Goal: Task Accomplishment & Management: Manage account settings

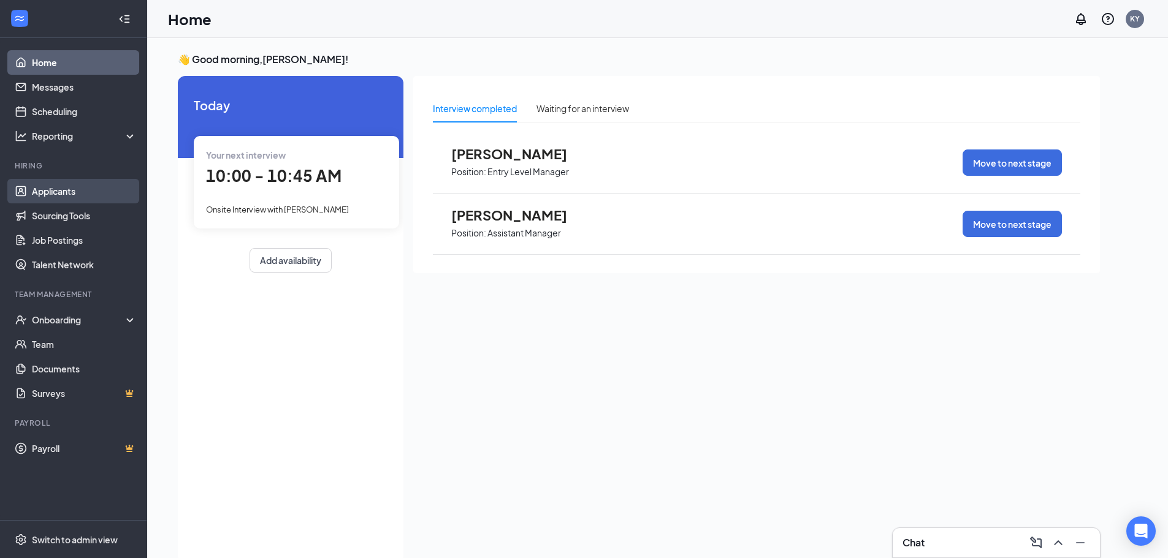
click at [60, 192] on link "Applicants" at bounding box center [84, 191] width 105 height 25
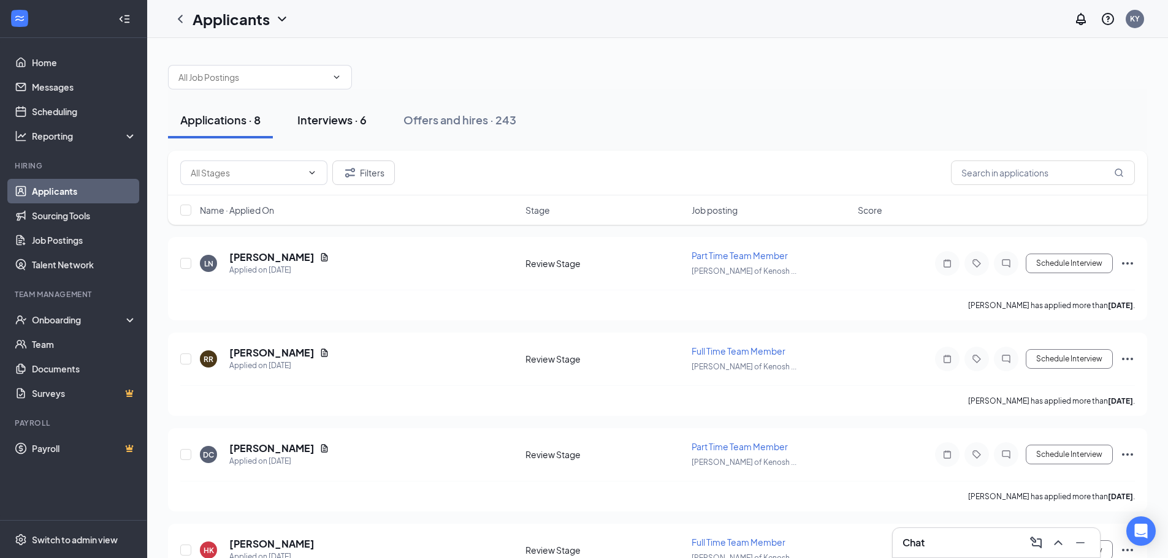
click at [317, 120] on div "Interviews · 6" at bounding box center [331, 119] width 69 height 15
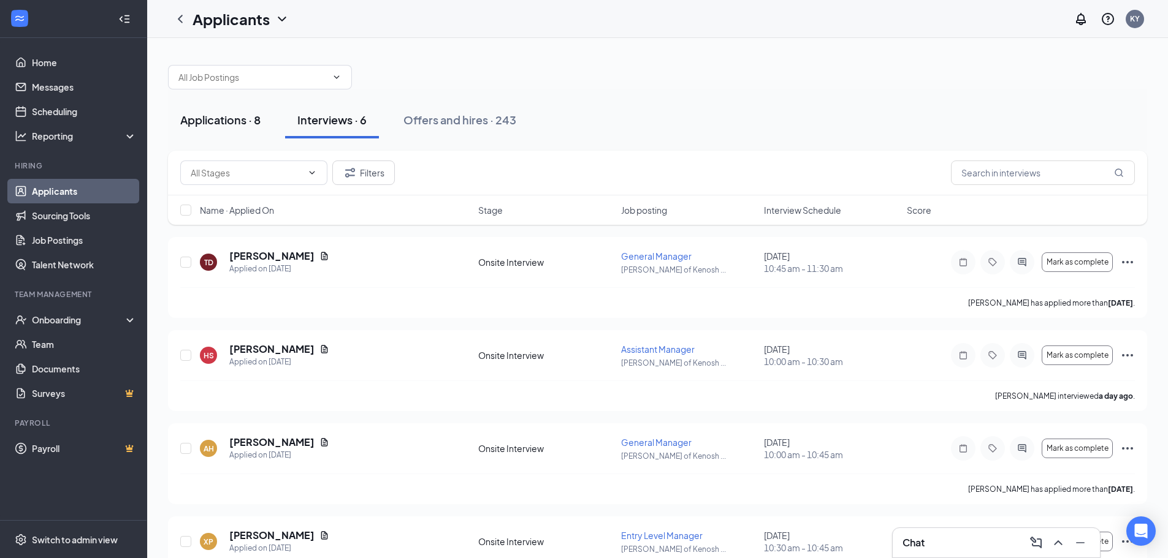
click at [249, 121] on div "Applications · 8" at bounding box center [220, 119] width 80 height 15
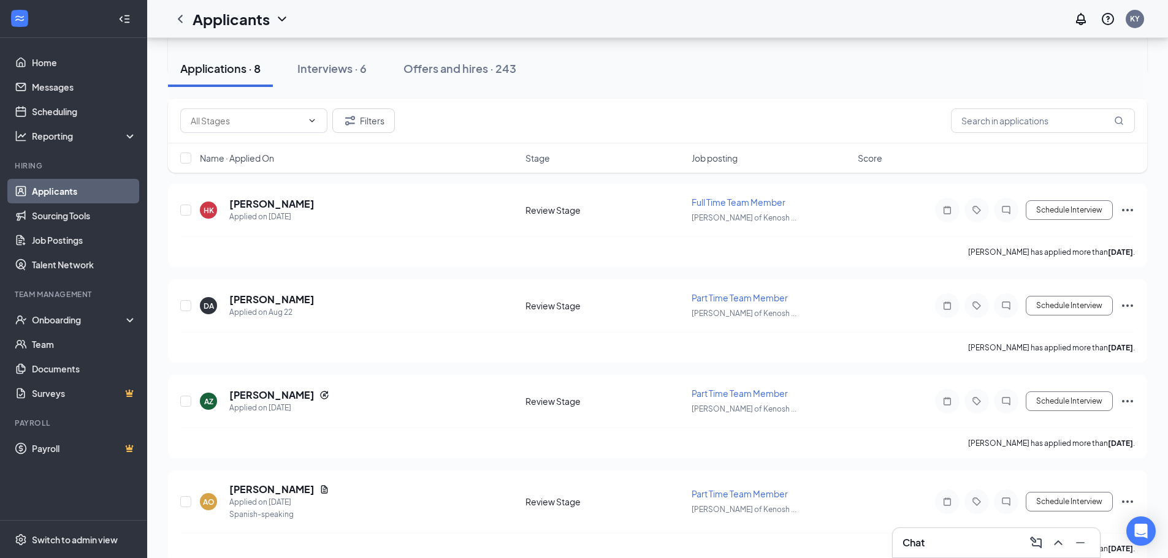
scroll to position [335, 0]
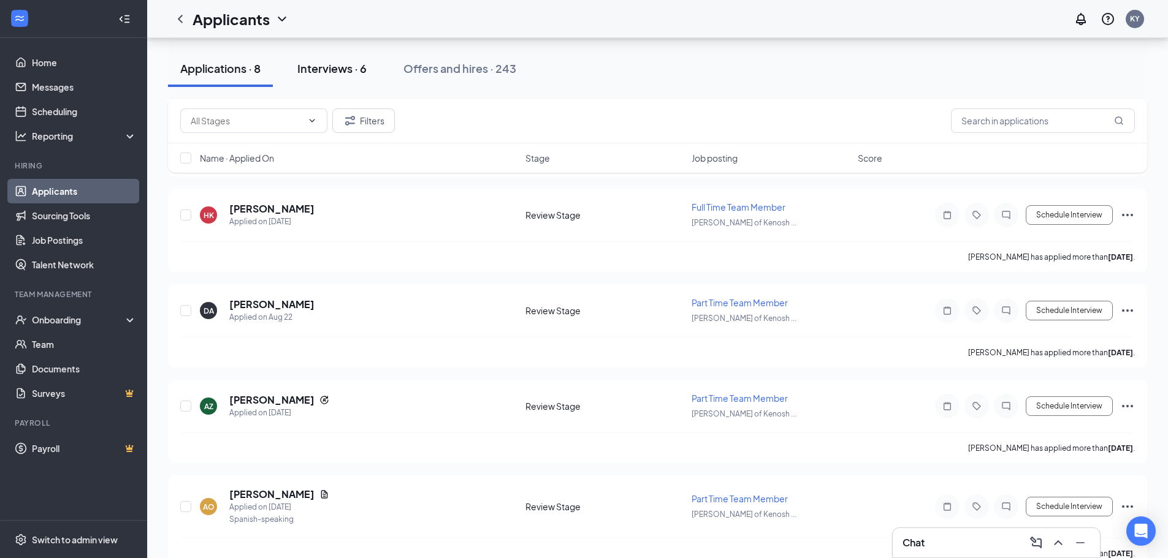
click at [364, 73] on div "Interviews · 6" at bounding box center [331, 68] width 69 height 15
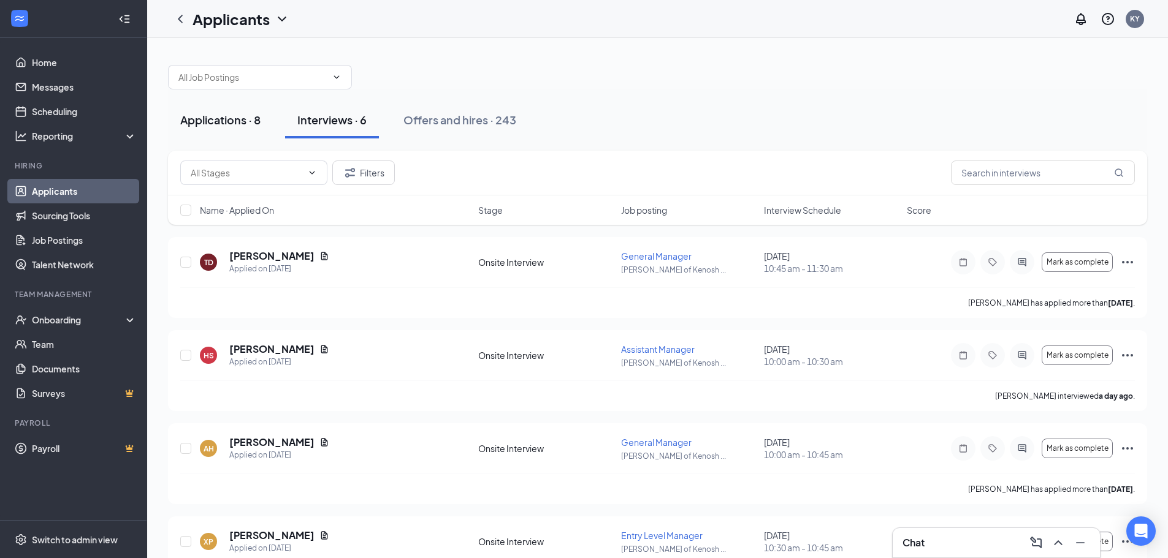
click at [243, 124] on div "Applications · 8" at bounding box center [220, 119] width 80 height 15
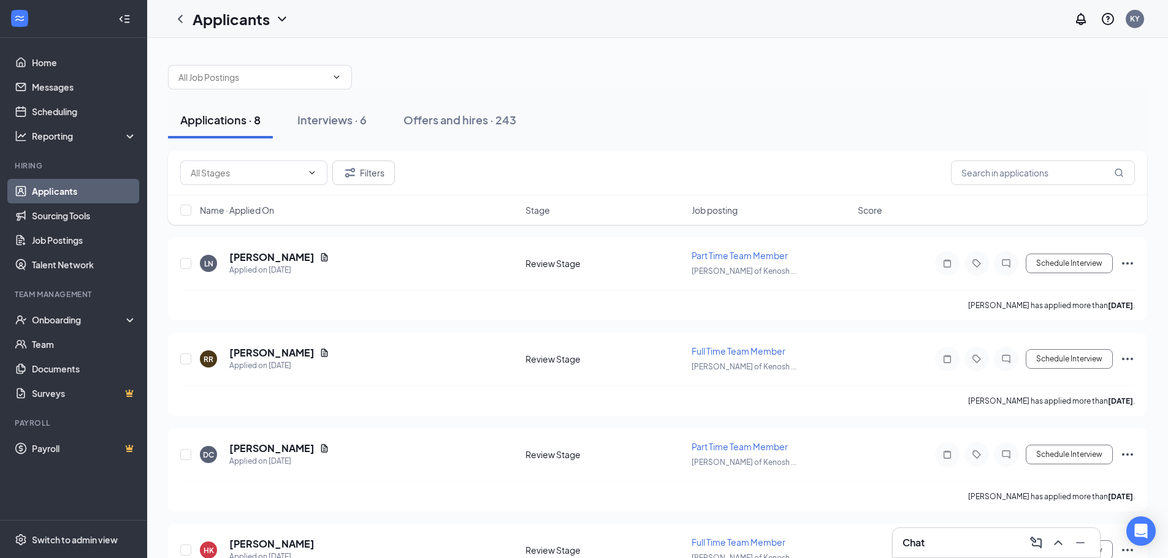
click at [86, 194] on link "Applicants" at bounding box center [84, 191] width 105 height 25
click at [60, 64] on link "Home" at bounding box center [84, 62] width 105 height 25
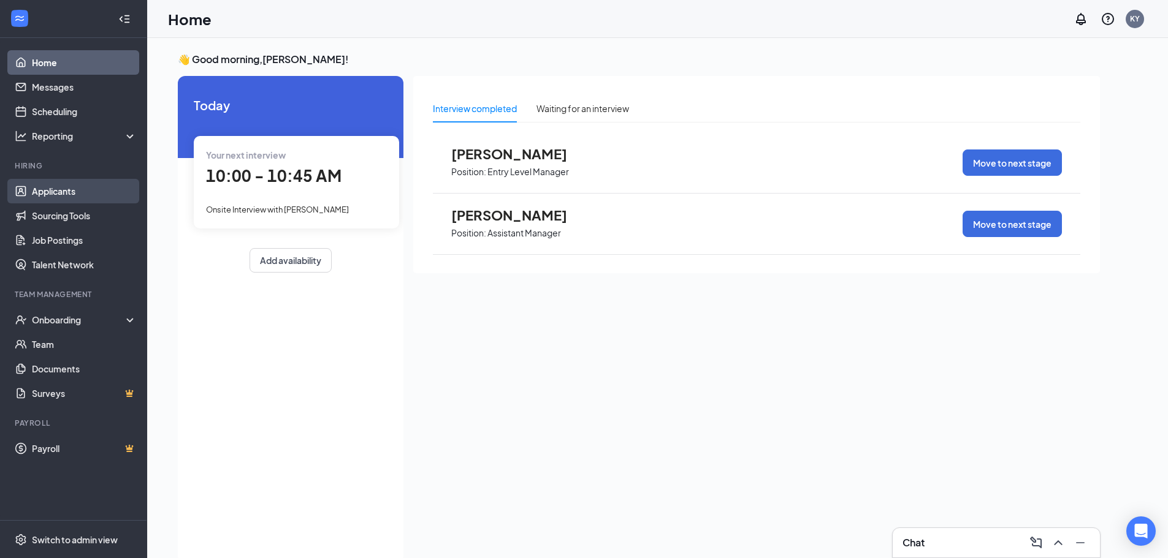
click at [67, 190] on link "Applicants" at bounding box center [84, 191] width 105 height 25
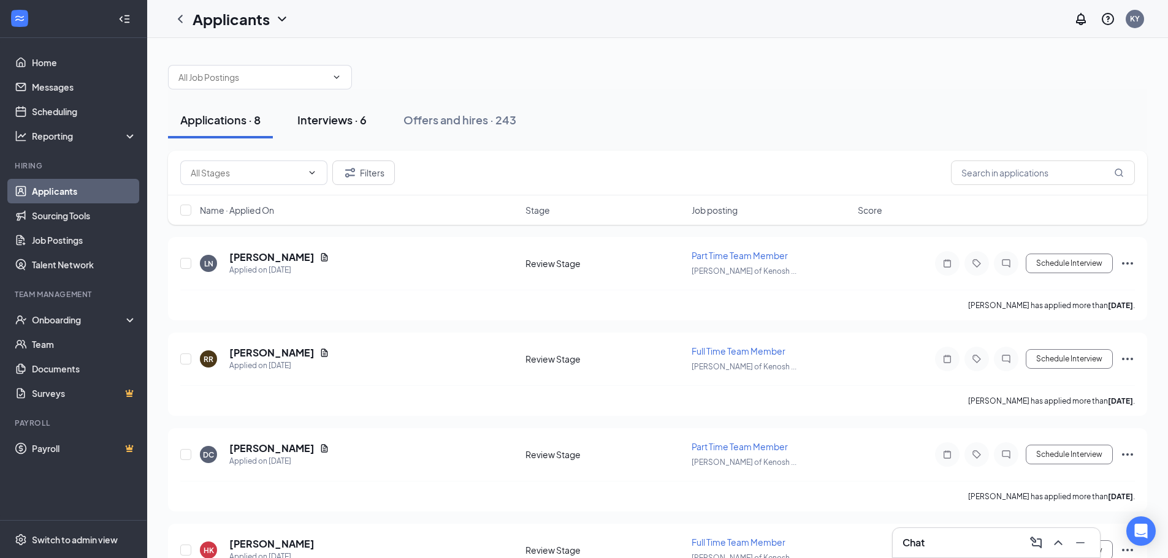
click at [333, 120] on div "Interviews · 6" at bounding box center [331, 119] width 69 height 15
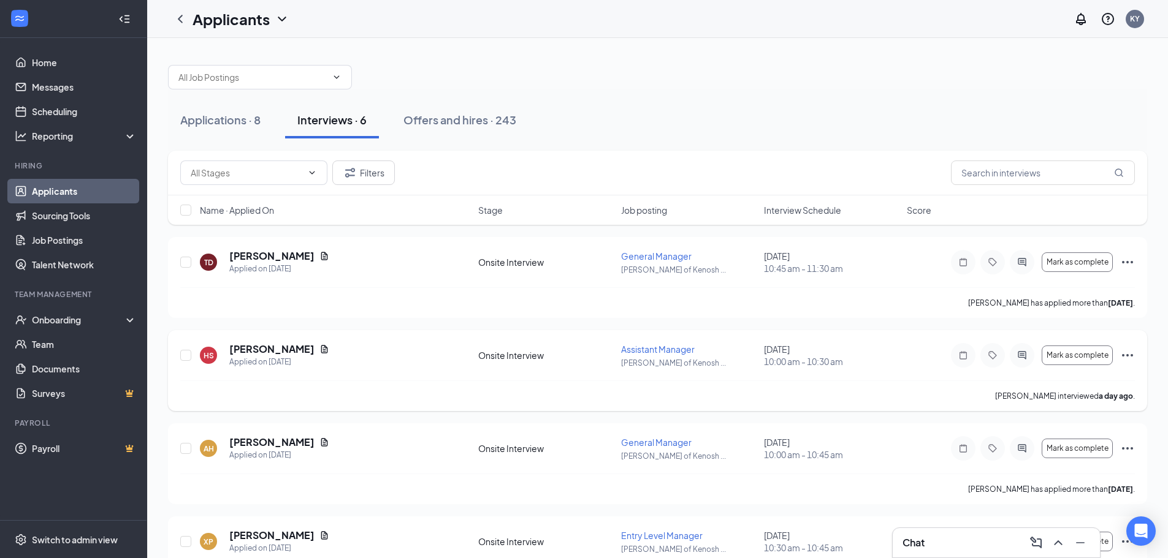
click at [1132, 357] on icon "Ellipses" at bounding box center [1127, 355] width 15 height 15
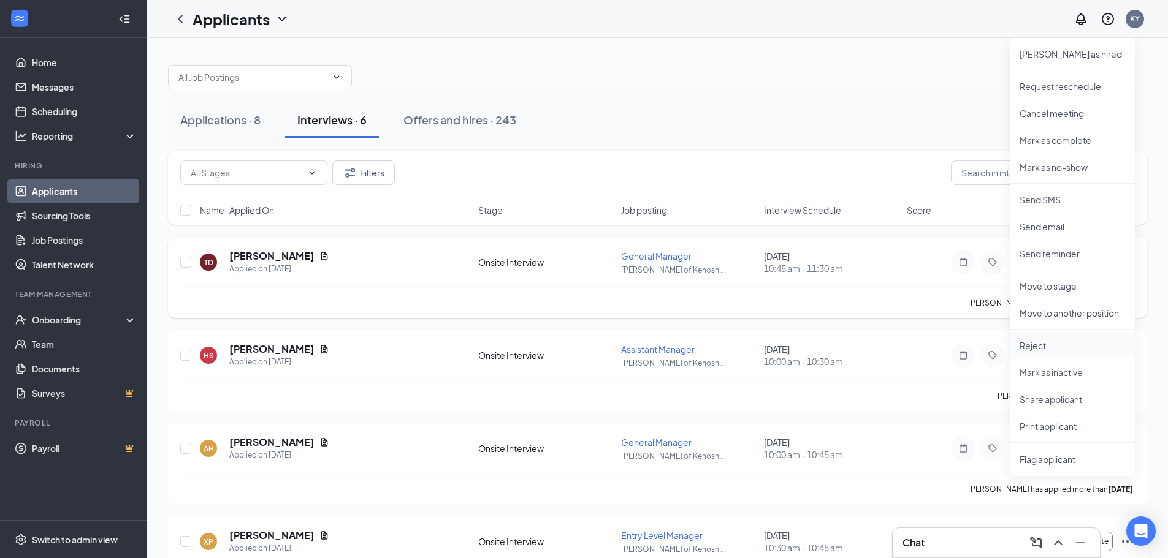
click at [1065, 349] on p "Reject" at bounding box center [1071, 346] width 105 height 12
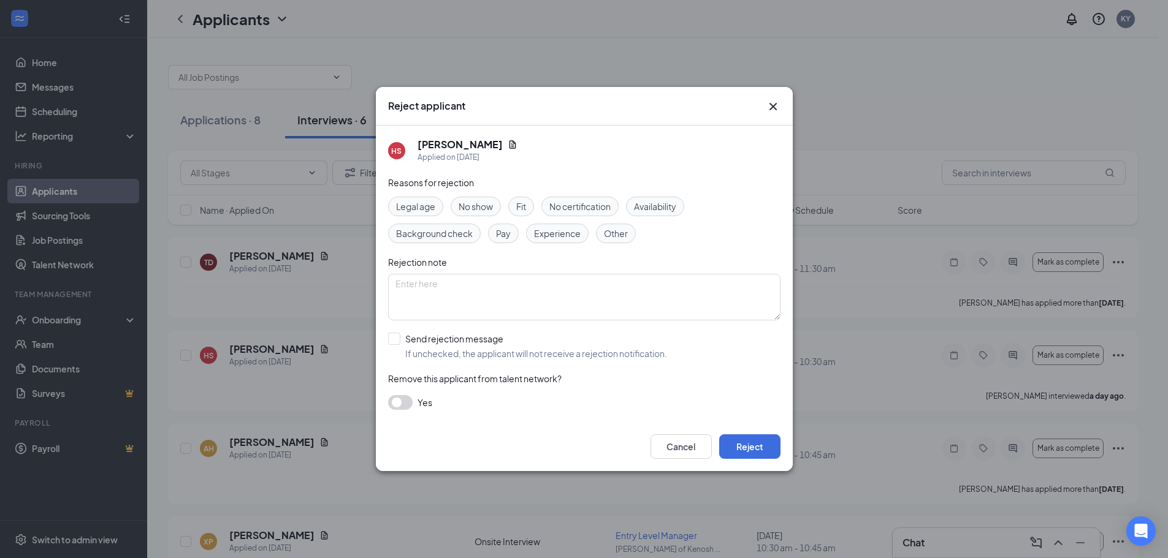
click at [475, 205] on span "No show" at bounding box center [476, 206] width 34 height 13
click at [753, 453] on button "Reject" at bounding box center [749, 447] width 61 height 25
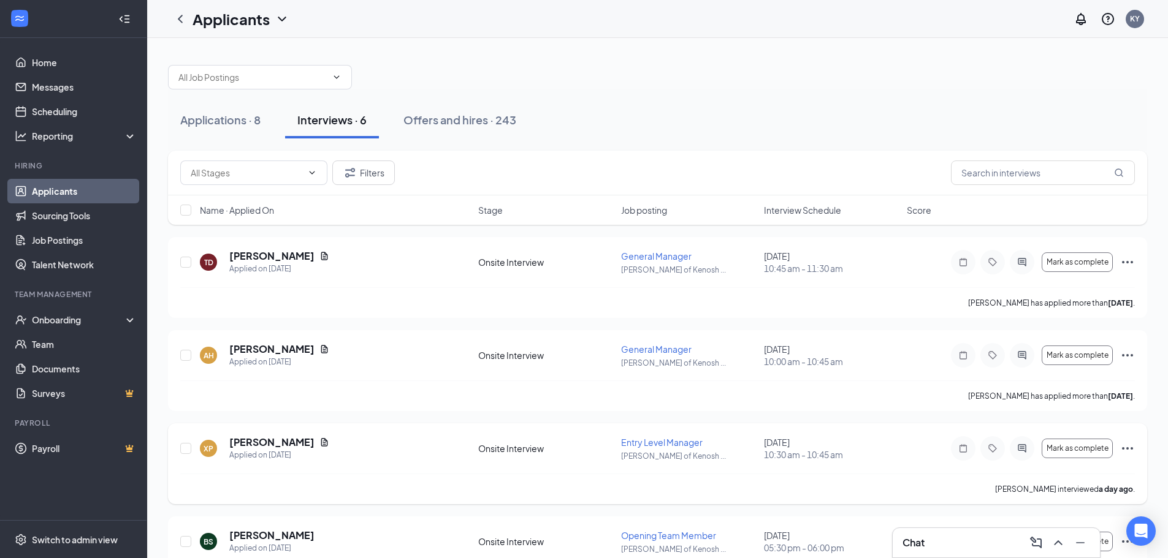
click at [1133, 449] on icon "Ellipses" at bounding box center [1127, 449] width 11 height 2
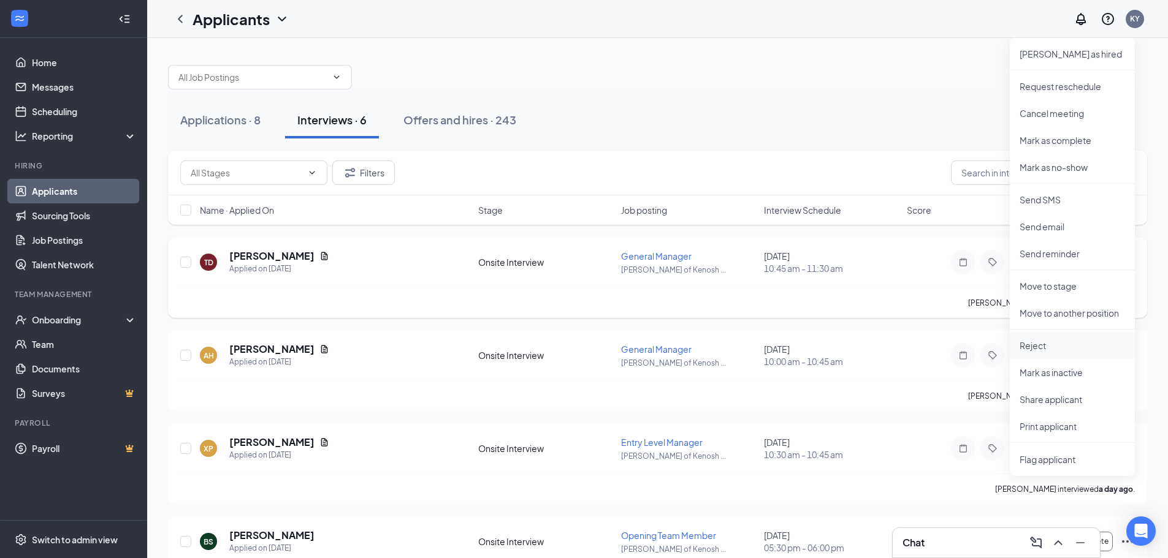
click at [1054, 341] on p "Reject" at bounding box center [1071, 346] width 105 height 12
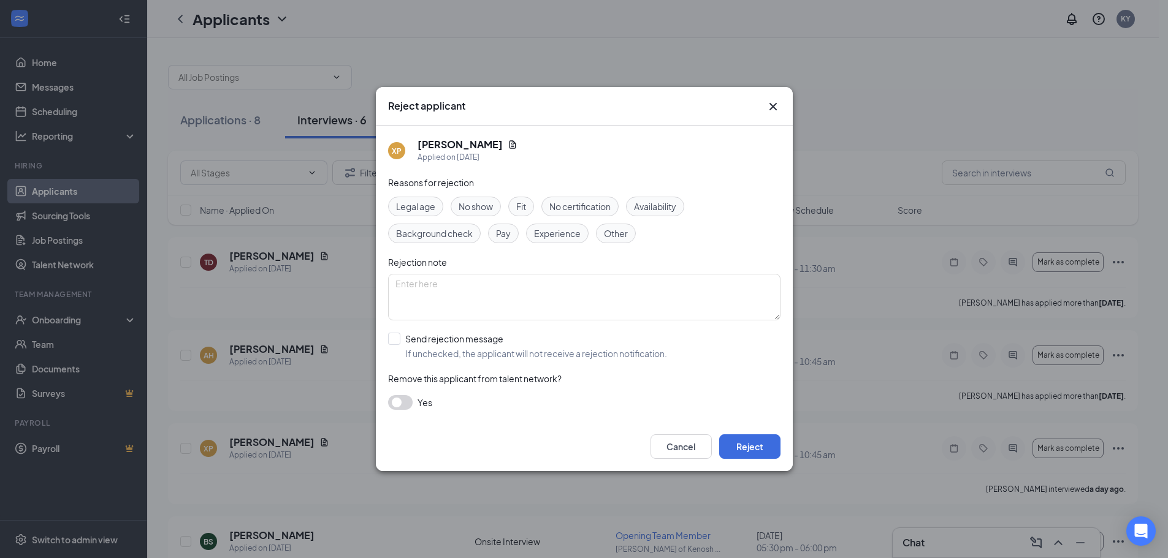
click at [483, 200] on span "No show" at bounding box center [476, 206] width 34 height 13
click at [737, 443] on button "Reject" at bounding box center [749, 447] width 61 height 25
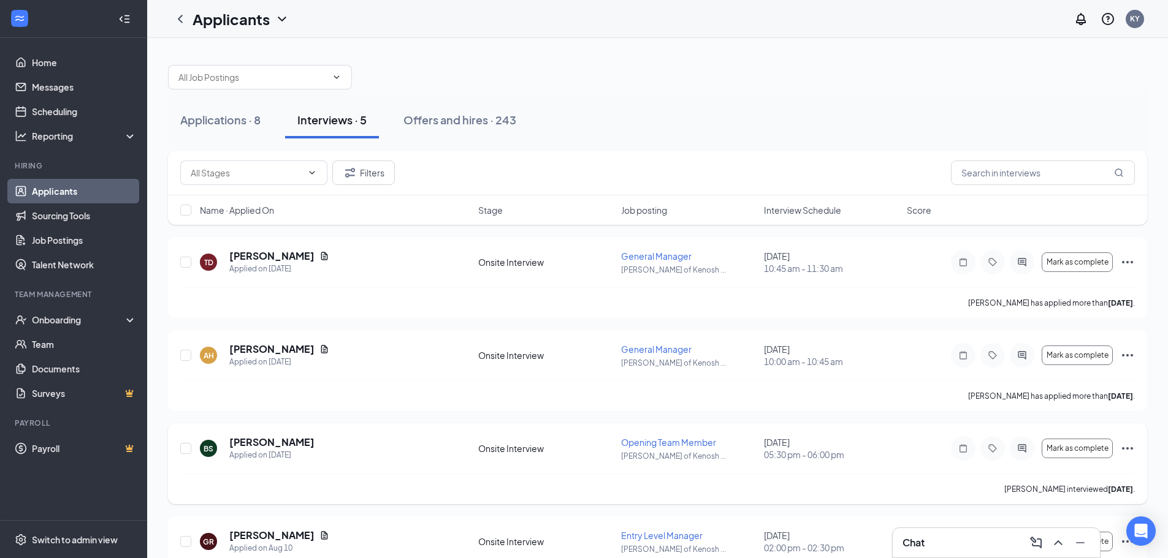
scroll to position [54, 0]
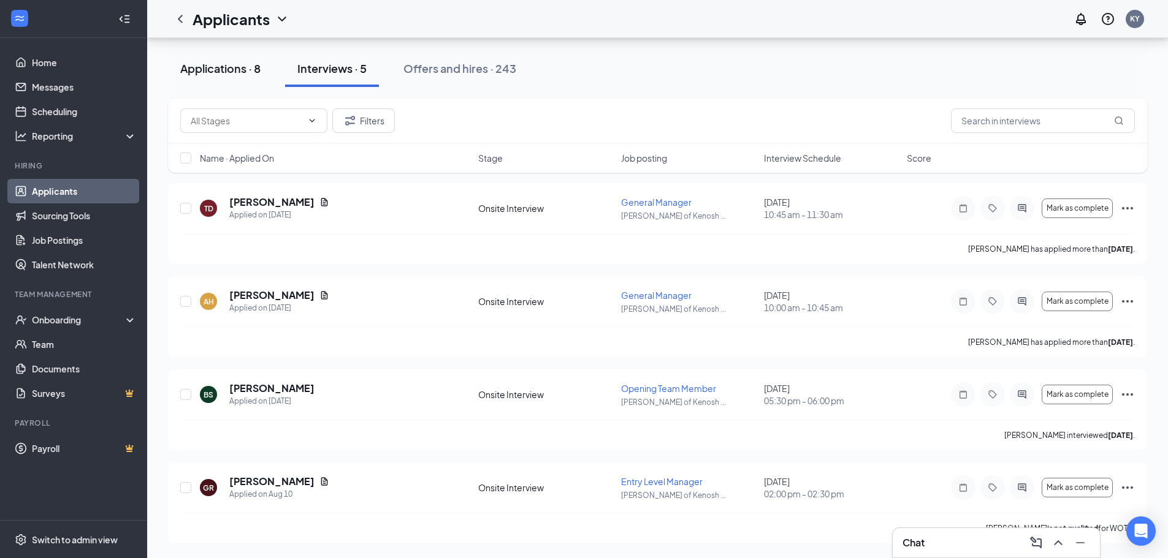
click at [234, 63] on div "Applications · 8" at bounding box center [220, 68] width 80 height 15
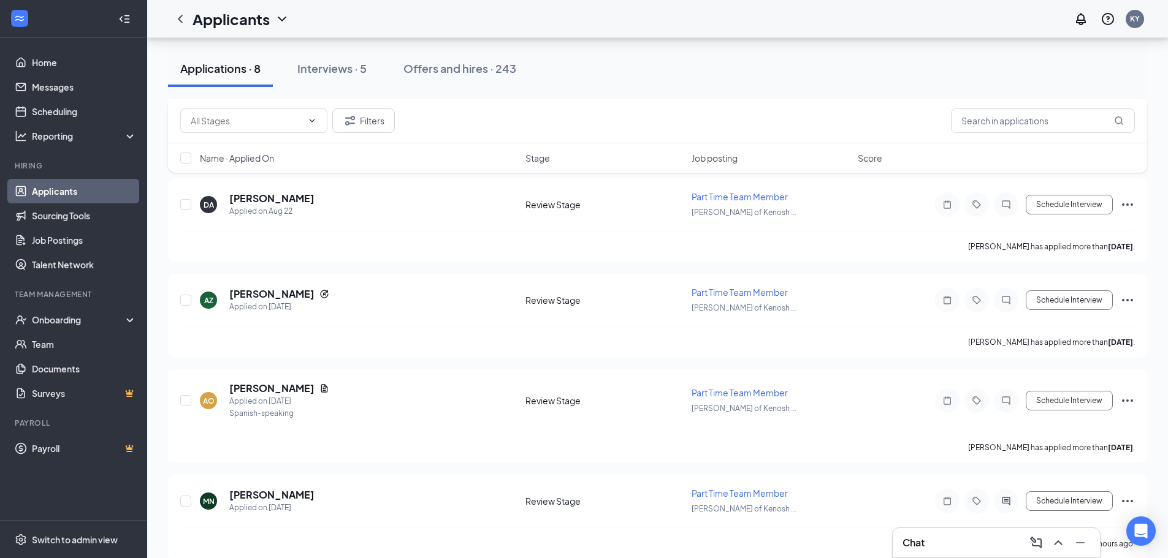
scroll to position [458, 0]
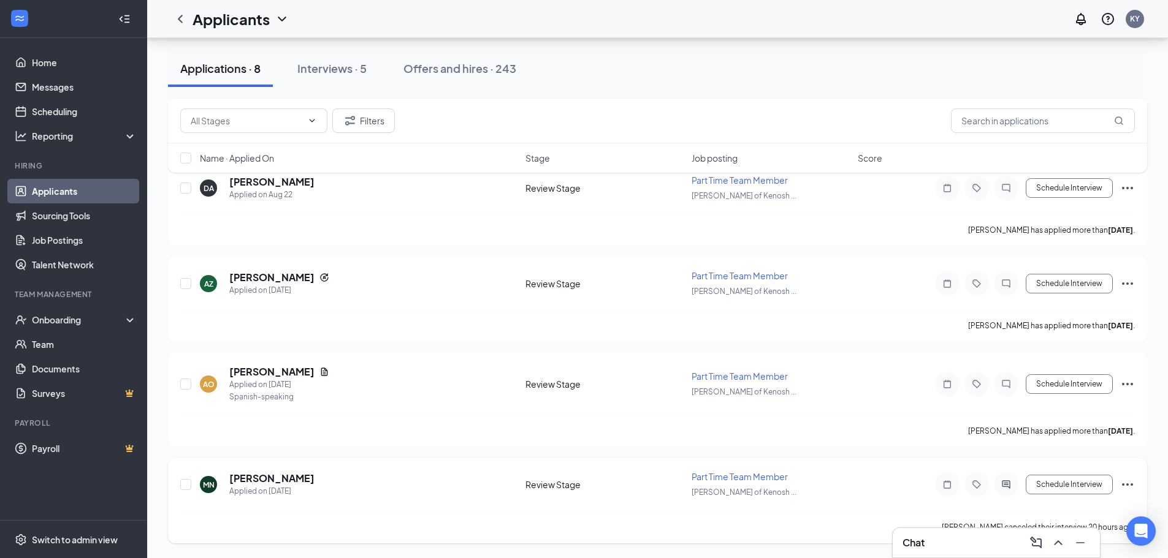
click at [1129, 482] on icon "Ellipses" at bounding box center [1127, 485] width 15 height 15
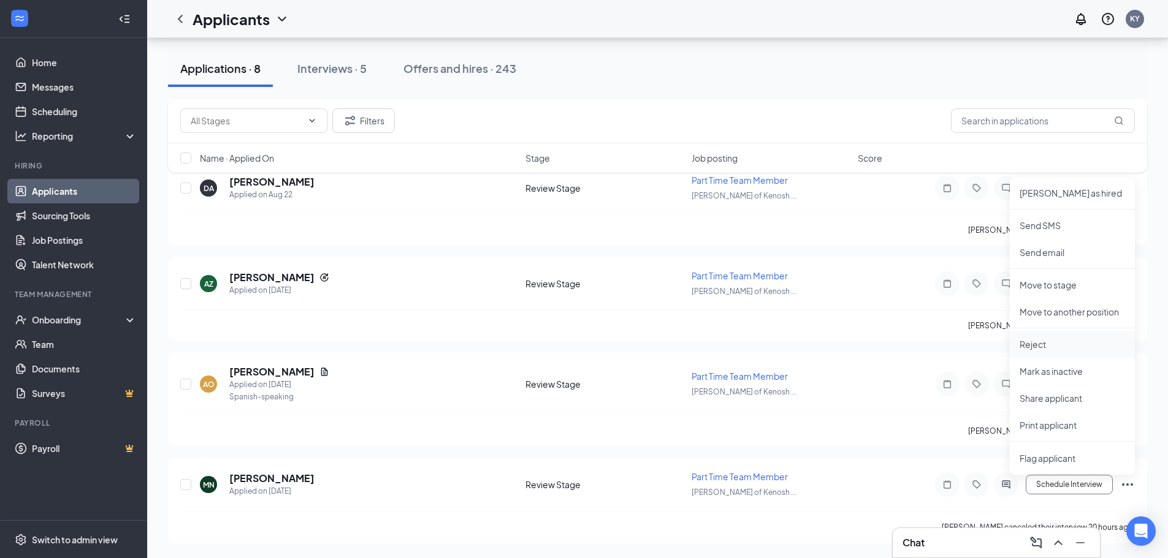
click at [1048, 350] on p "Reject" at bounding box center [1071, 344] width 105 height 12
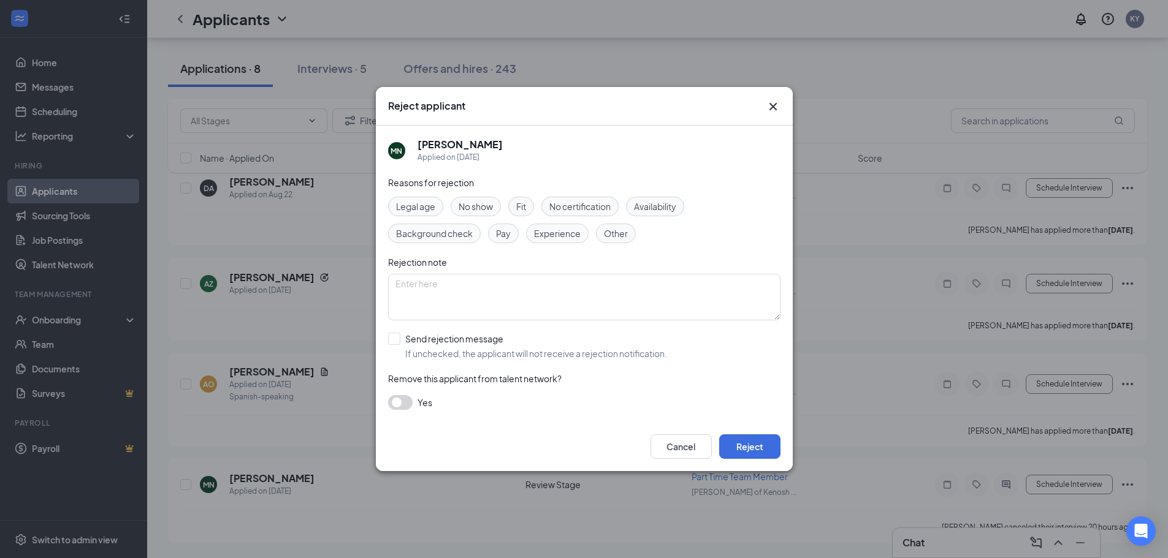
click at [478, 206] on span "No show" at bounding box center [476, 206] width 34 height 13
click at [747, 448] on button "Reject" at bounding box center [749, 447] width 61 height 25
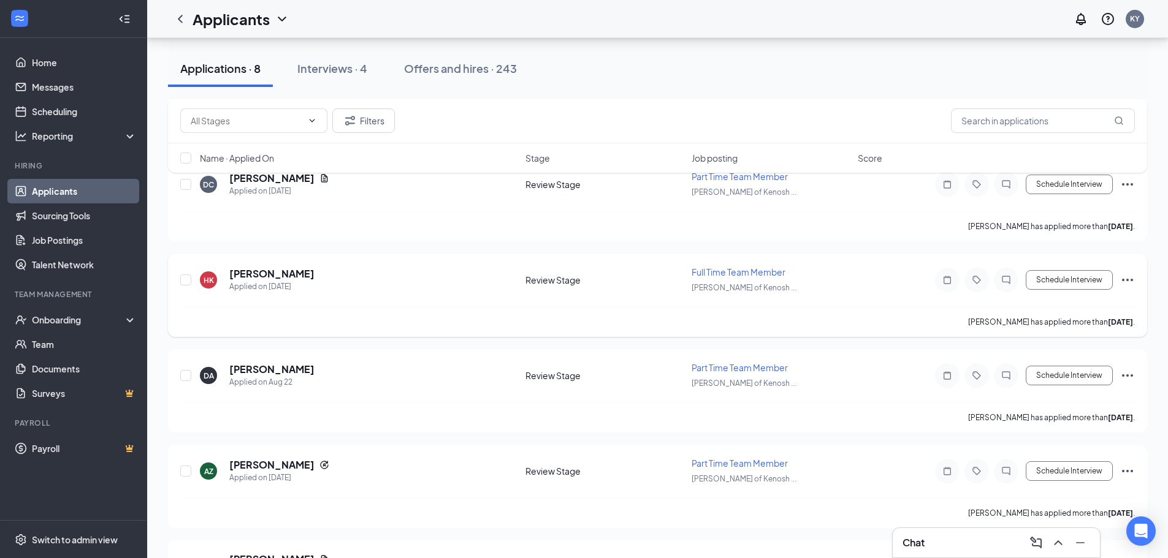
scroll to position [151, 0]
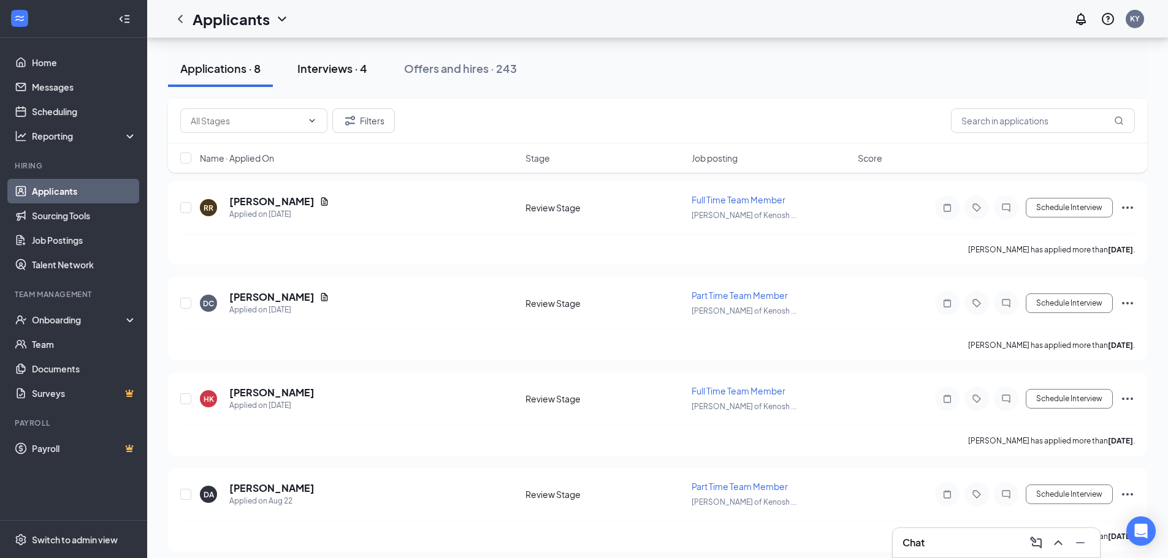
click at [317, 66] on div "Interviews · 4" at bounding box center [332, 68] width 70 height 15
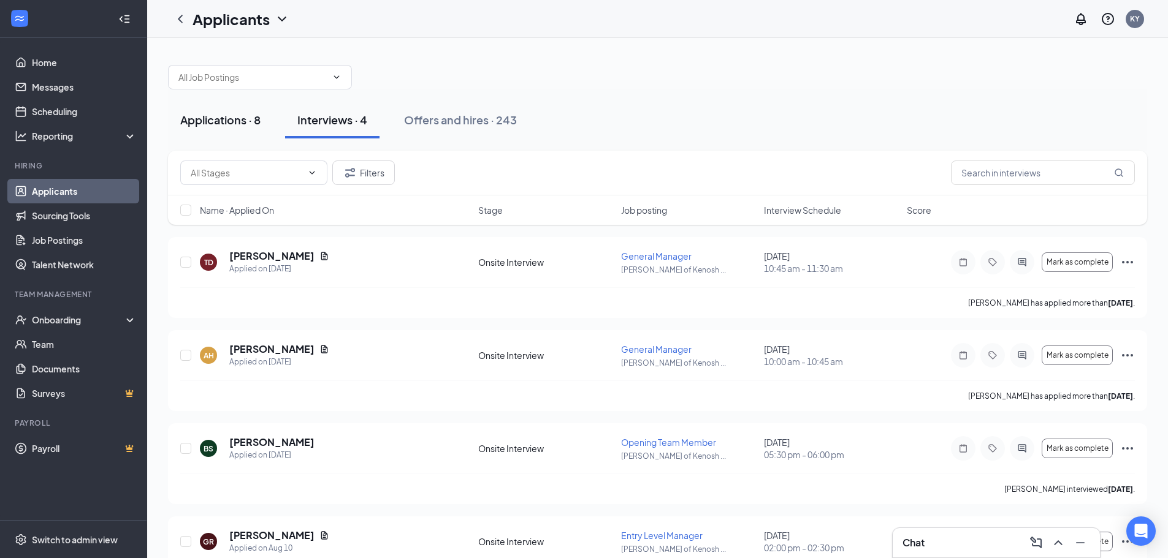
click at [216, 121] on div "Applications · 8" at bounding box center [220, 119] width 80 height 15
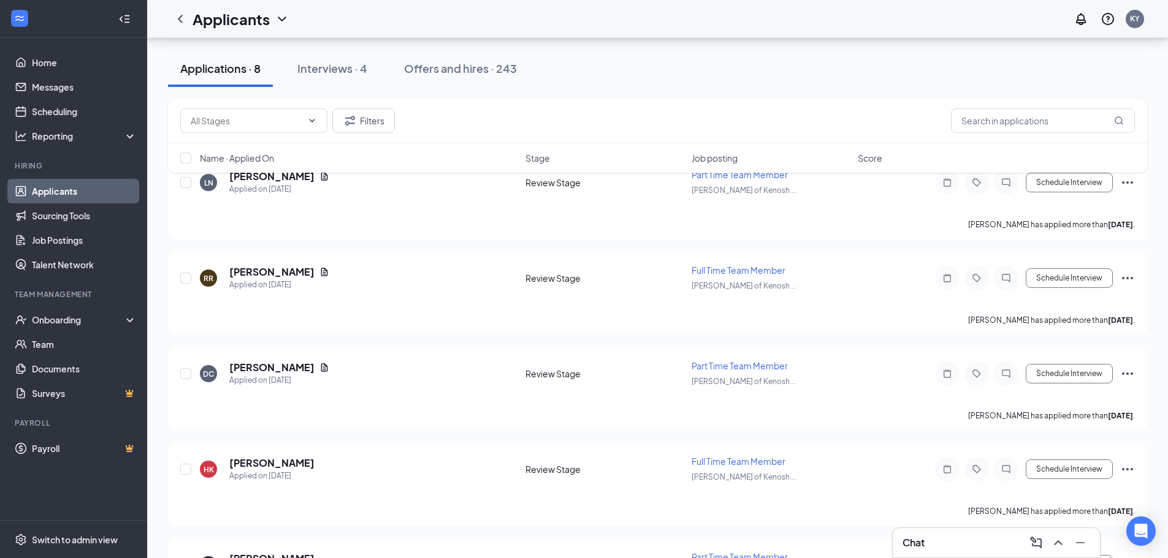
scroll to position [54, 0]
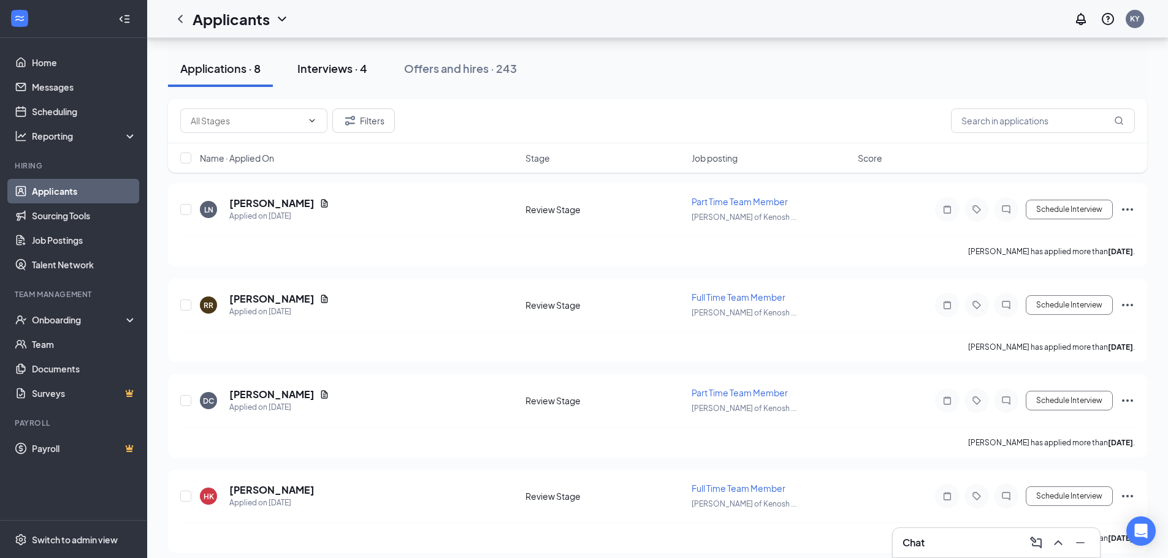
click at [337, 66] on div "Interviews · 4" at bounding box center [332, 68] width 70 height 15
